Goal: Transaction & Acquisition: Purchase product/service

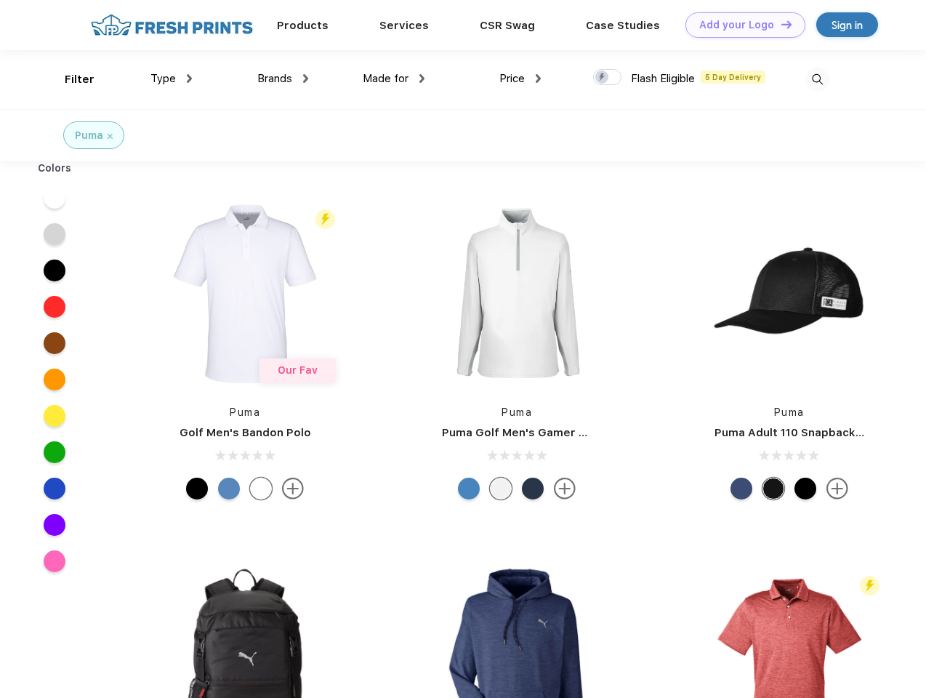
scroll to position [1, 0]
click at [740, 25] on link "Add your Logo Design Tool" at bounding box center [745, 24] width 120 height 25
click at [0, 0] on div "Design Tool" at bounding box center [0, 0] width 0 height 0
click at [780, 24] on link "Add your Logo Design Tool" at bounding box center [745, 24] width 120 height 25
click at [70, 79] on div "Filter" at bounding box center [80, 79] width 30 height 17
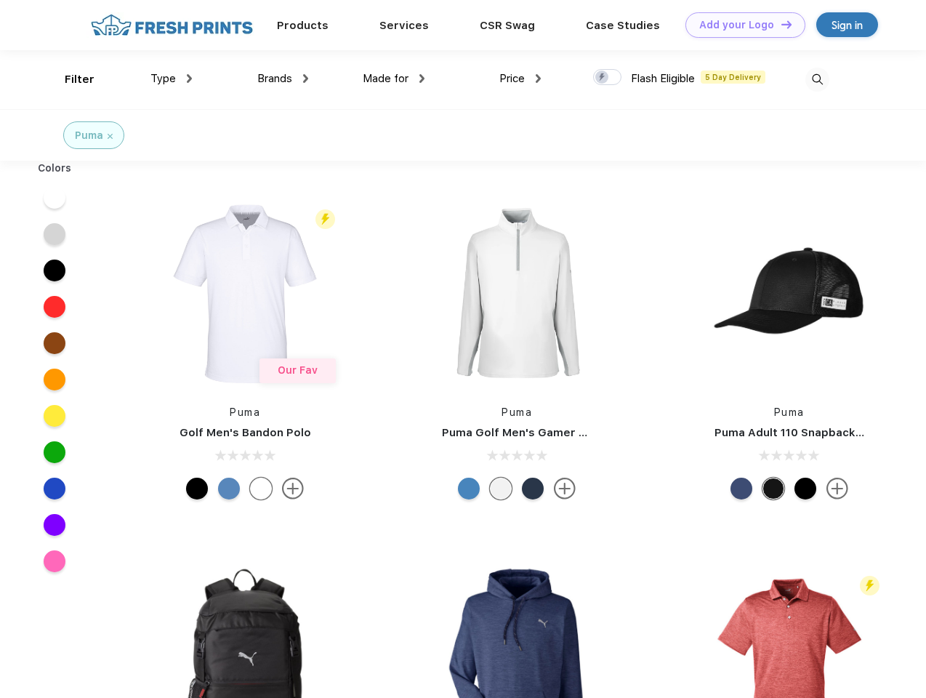
click at [171, 78] on span "Type" at bounding box center [162, 78] width 25 height 13
click at [283, 78] on span "Brands" at bounding box center [274, 78] width 35 height 13
click at [394, 78] on span "Made for" at bounding box center [386, 78] width 46 height 13
click at [520, 78] on span "Price" at bounding box center [511, 78] width 25 height 13
click at [607, 78] on div at bounding box center [607, 77] width 28 height 16
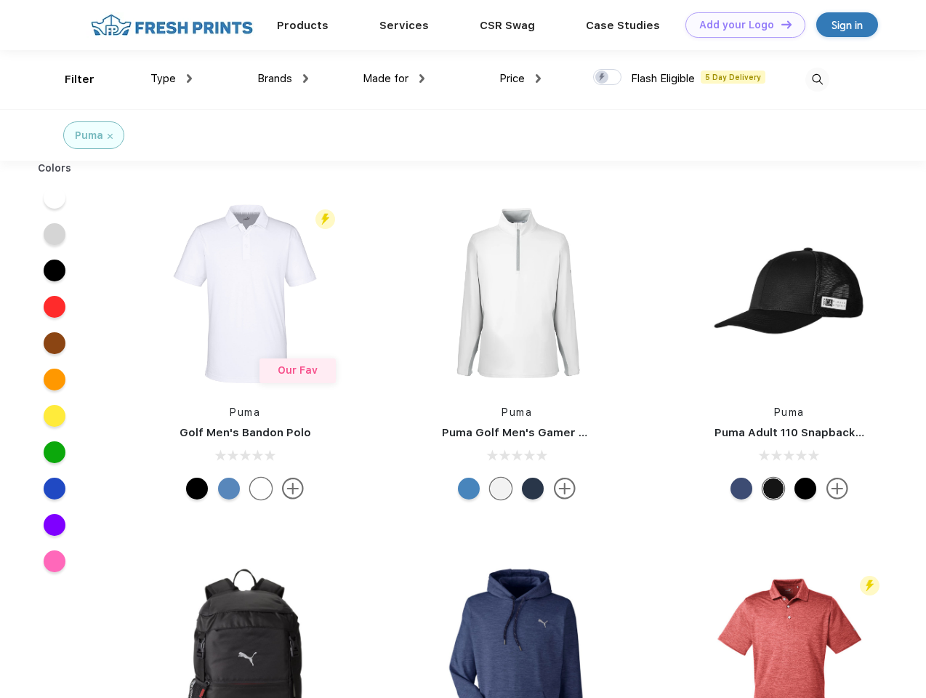
click at [602, 78] on input "checkbox" at bounding box center [597, 72] width 9 height 9
click at [817, 79] on img at bounding box center [817, 80] width 24 height 24
